Goal: Task Accomplishment & Management: Manage account settings

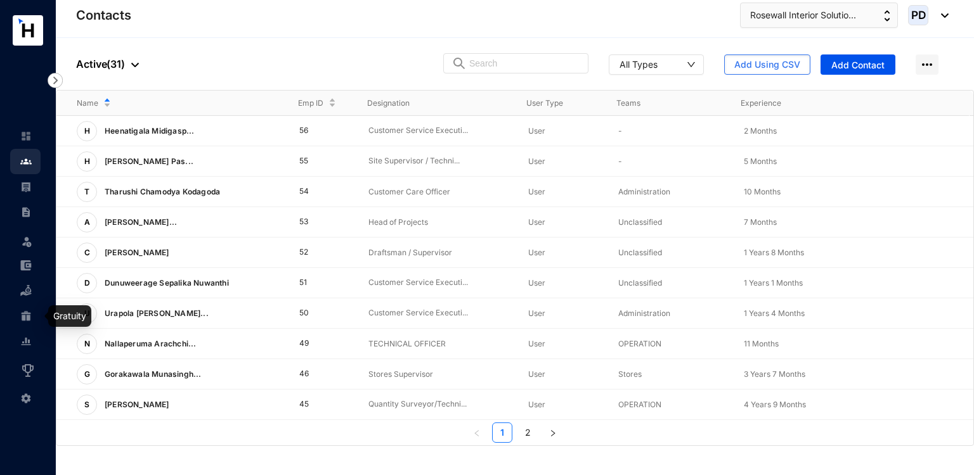
click at [23, 319] on img at bounding box center [25, 316] width 11 height 11
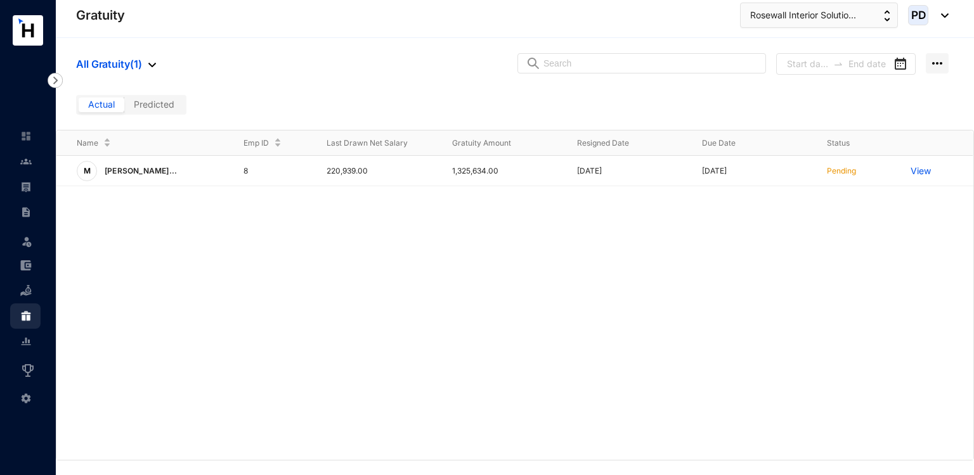
click at [163, 105] on span "Predicted" at bounding box center [154, 104] width 41 height 11
click at [124, 108] on input "Predicted" at bounding box center [124, 108] width 0 height 0
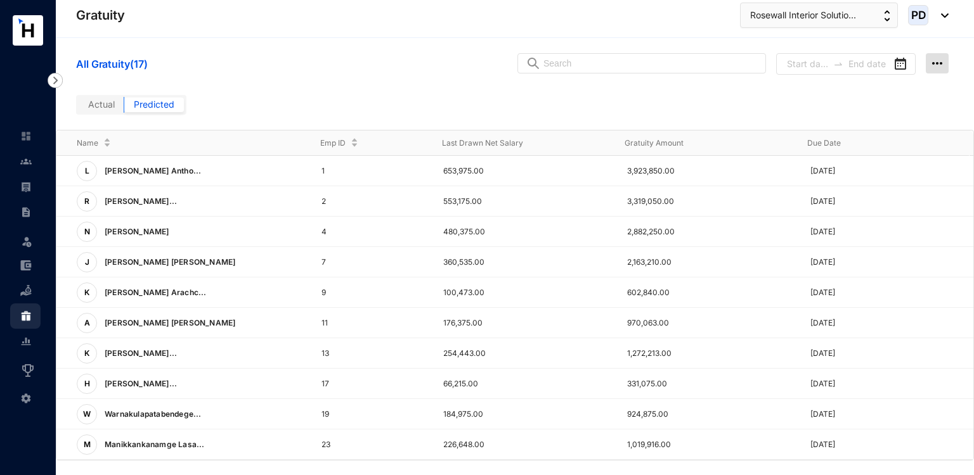
click at [932, 66] on img at bounding box center [936, 63] width 23 height 20
click at [720, 108] on div "Actual Predicted" at bounding box center [515, 110] width 918 height 40
click at [783, 20] on span "Rosewall Interior Solutio..." at bounding box center [803, 15] width 106 height 14
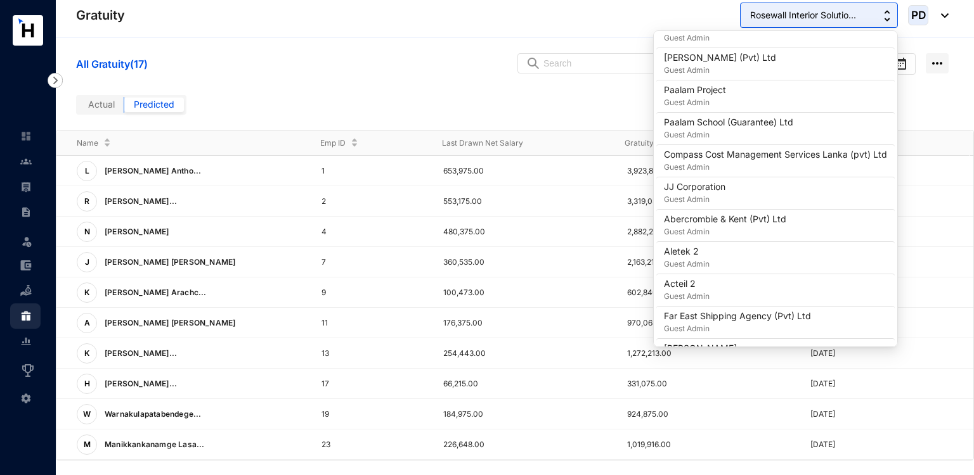
scroll to position [1125, 0]
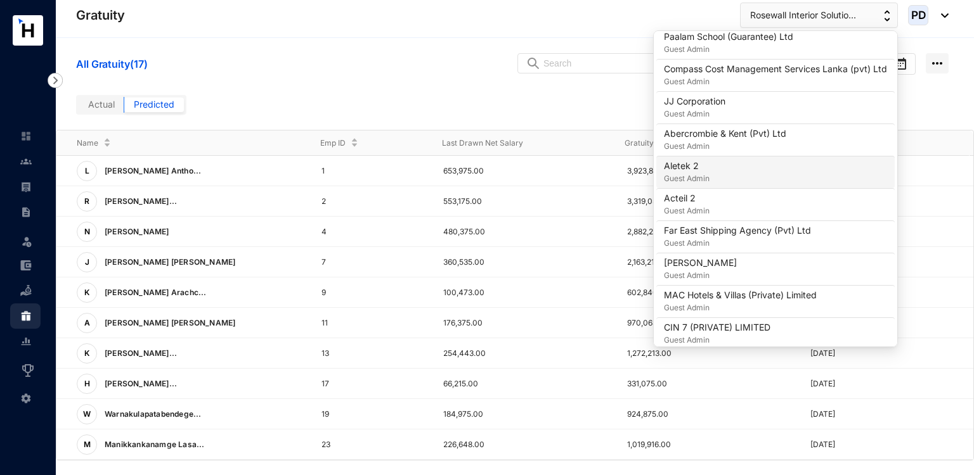
click at [695, 172] on p "Guest Admin" at bounding box center [687, 178] width 46 height 13
